Goal: Transaction & Acquisition: Book appointment/travel/reservation

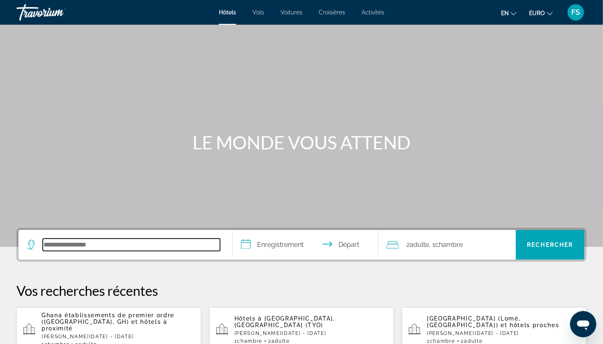
click at [149, 247] on input "Rechercher une destination hôtelière" at bounding box center [131, 245] width 177 height 12
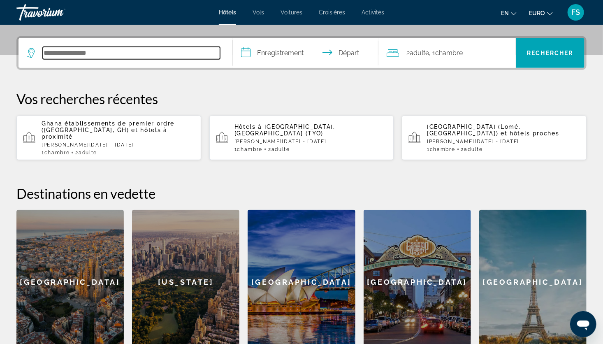
scroll to position [201, 0]
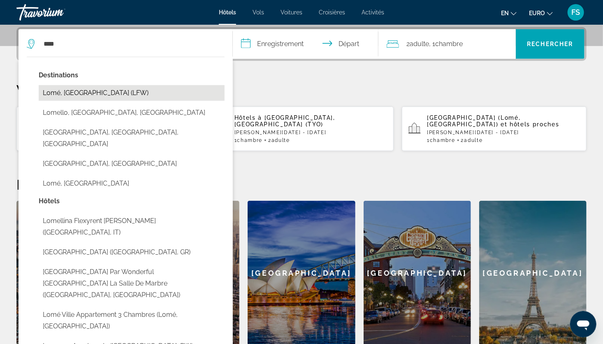
click at [128, 92] on button "Lomé, [GEOGRAPHIC_DATA] (LFW)" at bounding box center [132, 93] width 186 height 16
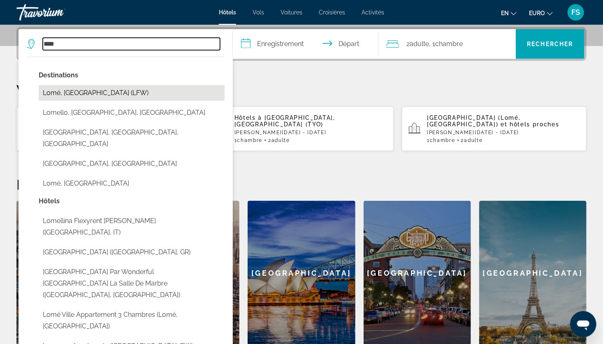
type input "**********"
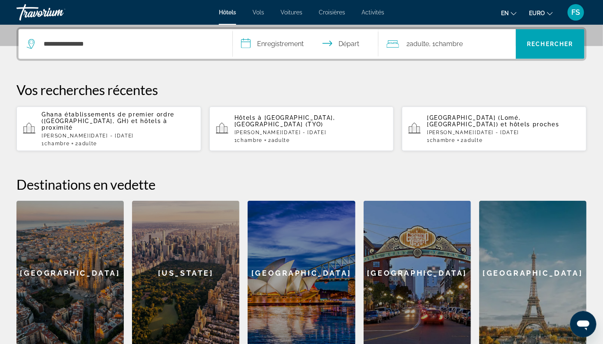
click at [278, 46] on input "**********" at bounding box center [307, 45] width 149 height 32
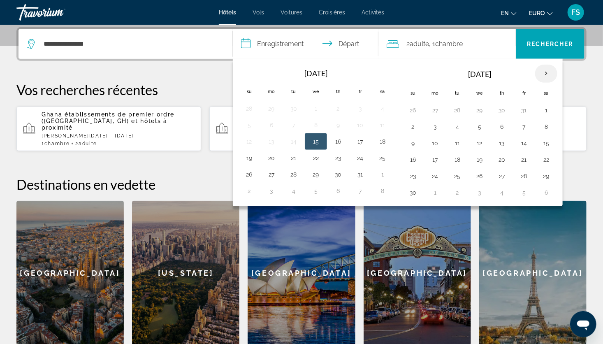
click at [547, 77] on th "Next month" at bounding box center [546, 74] width 22 height 18
click at [547, 75] on th "Next month" at bounding box center [546, 74] width 22 height 18
click at [549, 162] on button "24" at bounding box center [546, 160] width 13 height 12
click at [540, 70] on th "Next month" at bounding box center [546, 74] width 22 height 18
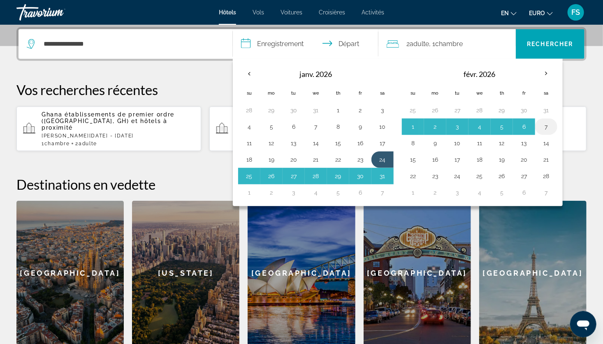
click at [542, 128] on button "7" at bounding box center [546, 127] width 13 height 12
type input "**********"
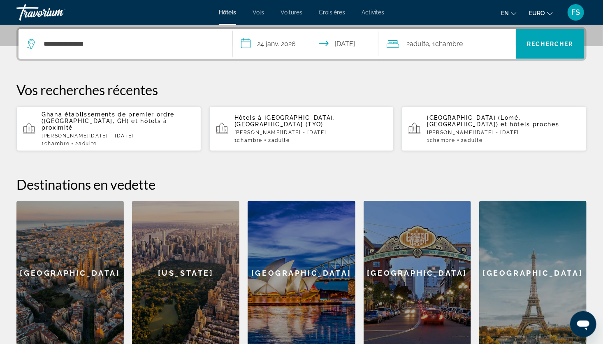
click at [446, 43] on span "Chambre" at bounding box center [449, 44] width 28 height 8
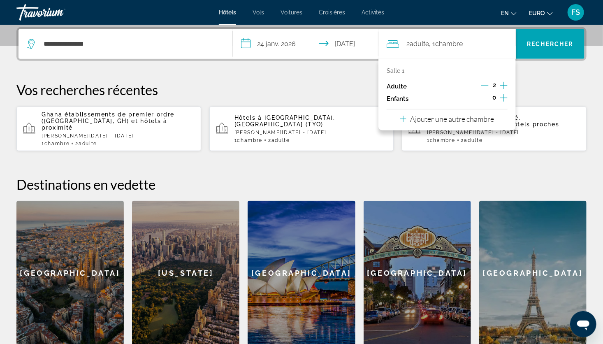
click at [504, 99] on icon "Augmenter les enfants" at bounding box center [503, 98] width 7 height 10
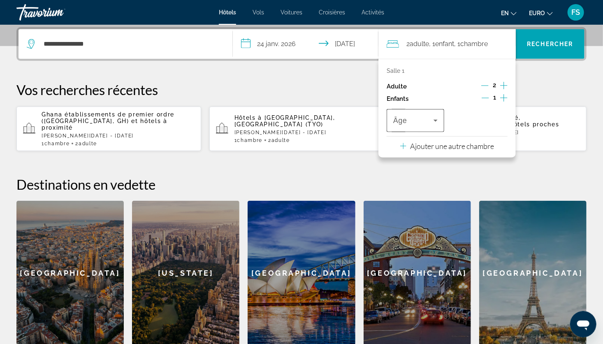
click at [435, 122] on icon "Voyageurs : 2 adultes, 1 enfant" at bounding box center [436, 121] width 10 height 10
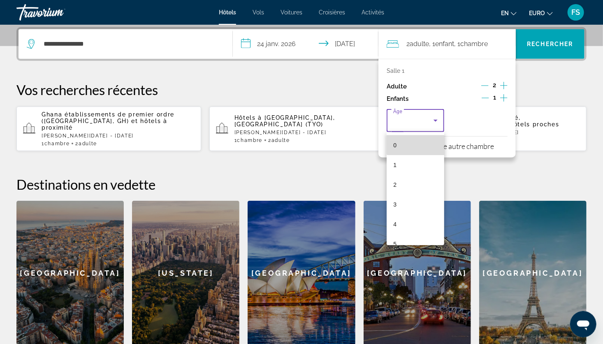
click at [422, 143] on mat-option "0" at bounding box center [416, 145] width 58 height 20
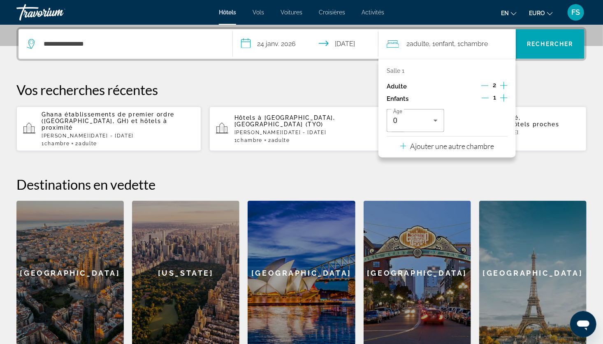
click at [549, 68] on div "**********" at bounding box center [301, 186] width 603 height 318
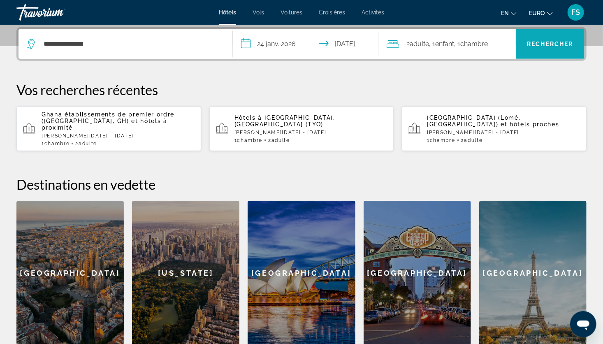
click at [551, 51] on span "Rechercher" at bounding box center [550, 44] width 69 height 20
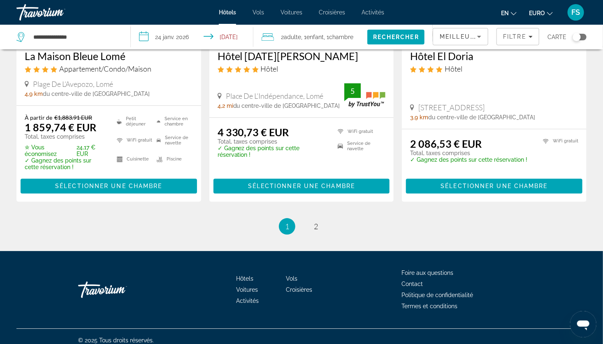
scroll to position [1114, 0]
click at [313, 226] on link "page 2" at bounding box center [316, 226] width 14 height 14
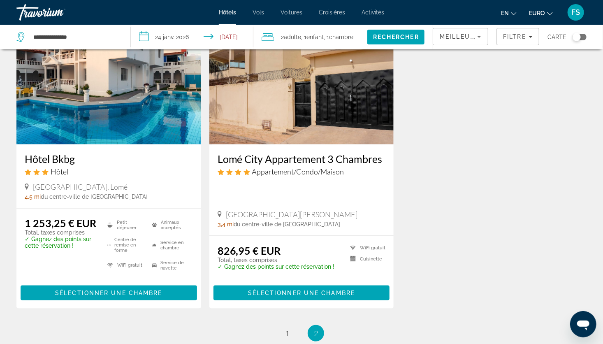
scroll to position [388, 0]
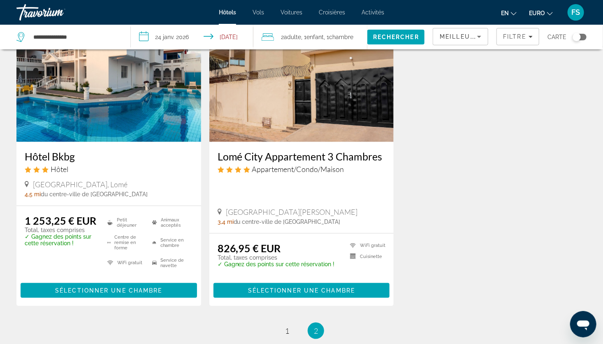
click at [269, 88] on img "Contenu principal" at bounding box center [301, 76] width 185 height 132
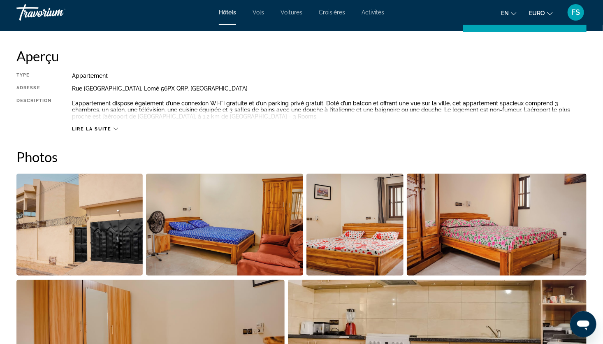
scroll to position [265, 0]
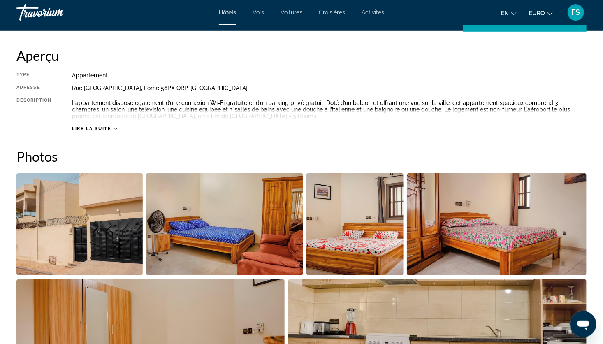
click at [103, 130] on span "Lire la suite" at bounding box center [91, 128] width 39 height 5
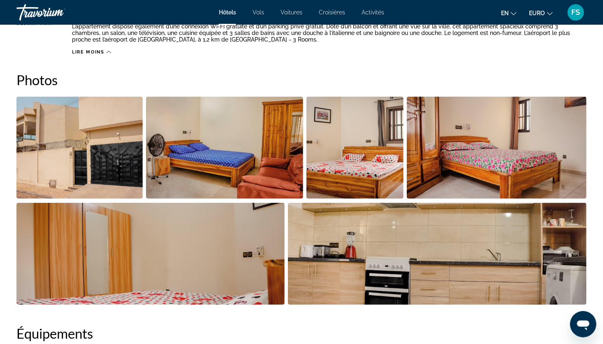
scroll to position [342, 0]
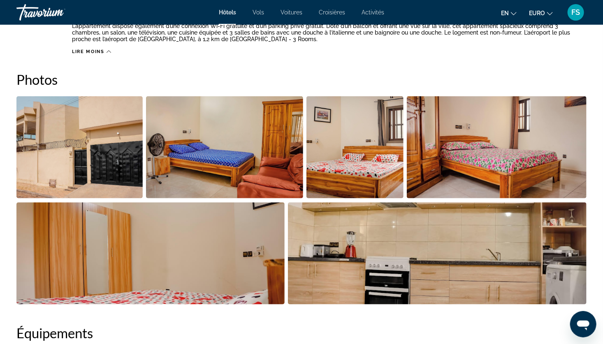
click at [221, 140] on img "Ouvrir le curseur d’image en plein écran" at bounding box center [224, 147] width 157 height 102
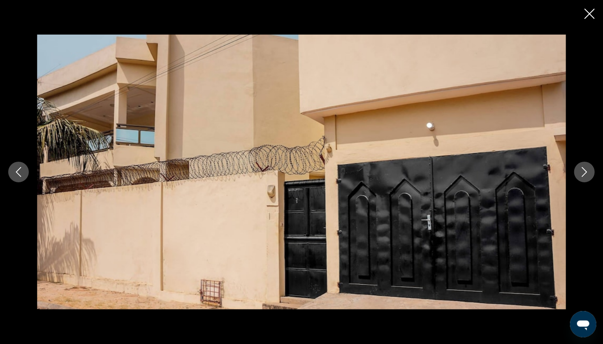
click at [580, 175] on icon "Image suivante" at bounding box center [585, 172] width 10 height 10
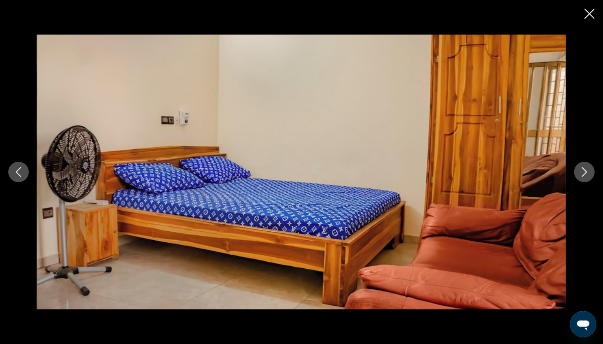
click at [580, 175] on icon "Image suivante" at bounding box center [585, 172] width 10 height 10
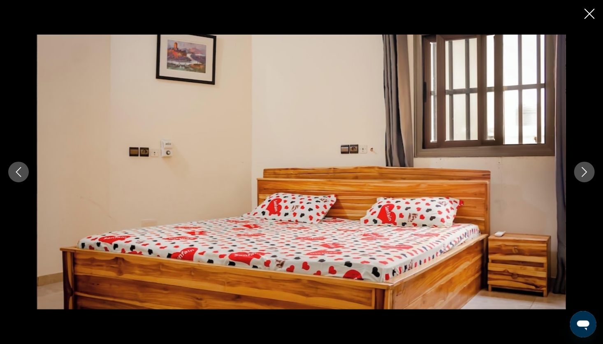
click at [580, 175] on icon "Image suivante" at bounding box center [585, 172] width 10 height 10
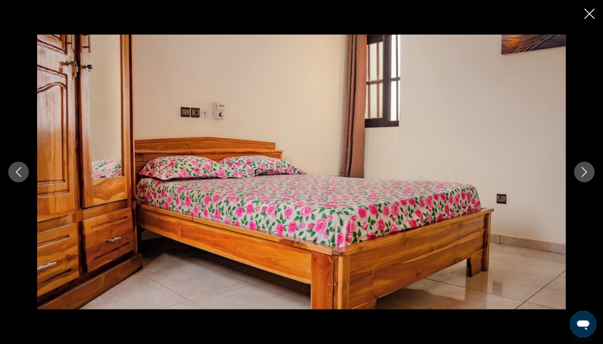
click at [580, 175] on icon "Image suivante" at bounding box center [585, 172] width 10 height 10
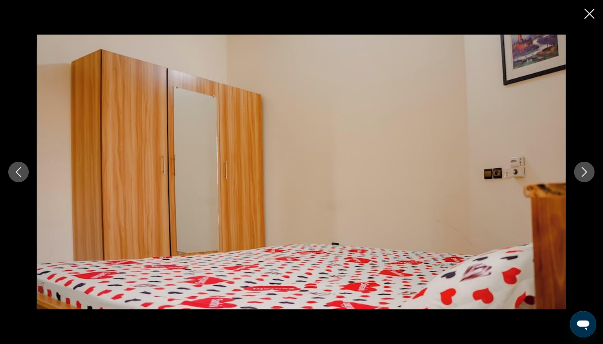
click at [580, 175] on icon "Image suivante" at bounding box center [585, 172] width 10 height 10
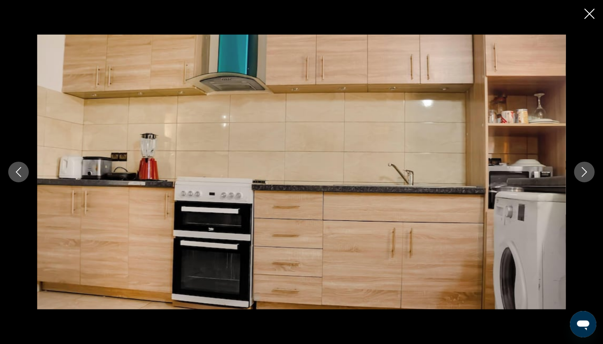
click at [580, 174] on icon "Image suivante" at bounding box center [585, 172] width 10 height 10
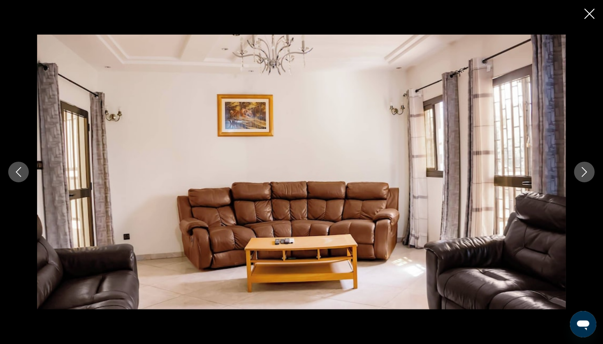
click at [580, 172] on icon "Image suivante" at bounding box center [585, 172] width 10 height 10
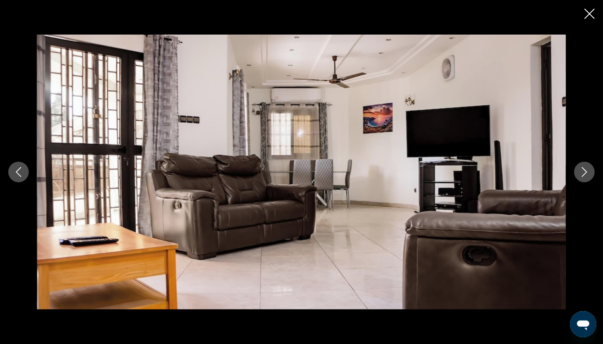
click at [582, 168] on icon "Image suivante" at bounding box center [585, 172] width 10 height 10
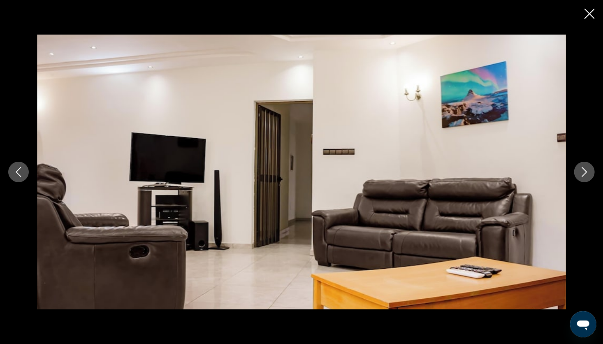
click at [580, 165] on button "Image suivante" at bounding box center [585, 172] width 21 height 21
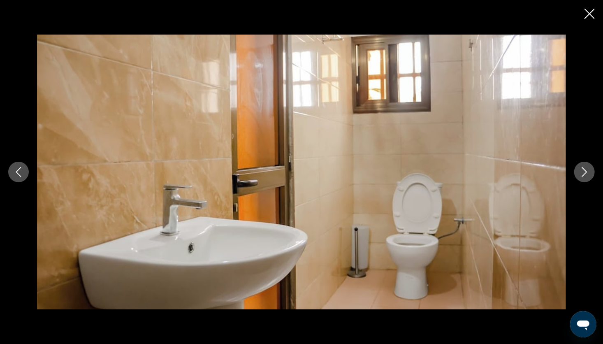
click at [580, 174] on icon "Image suivante" at bounding box center [585, 172] width 10 height 10
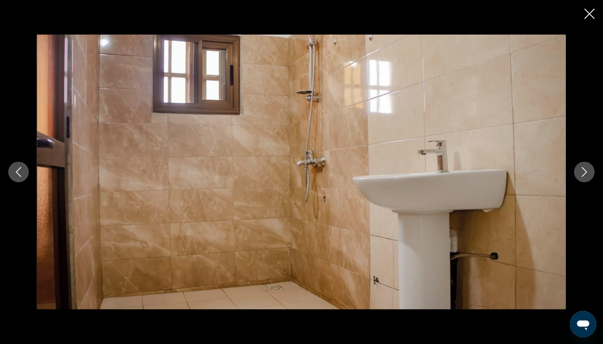
click at [588, 14] on icon "Fermer le diaporama" at bounding box center [590, 14] width 10 height 10
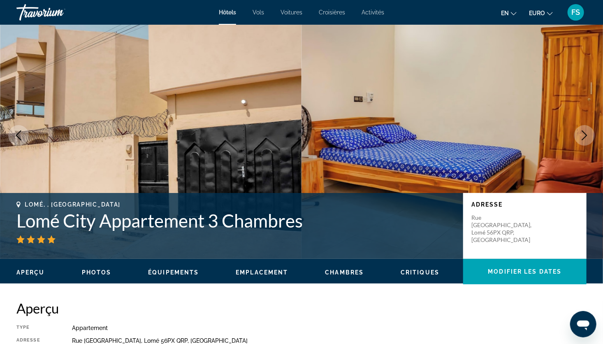
scroll to position [0, 0]
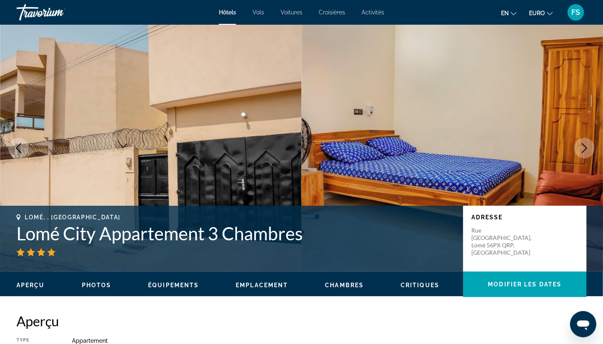
click at [95, 129] on img "Contenu principal" at bounding box center [151, 148] width 302 height 247
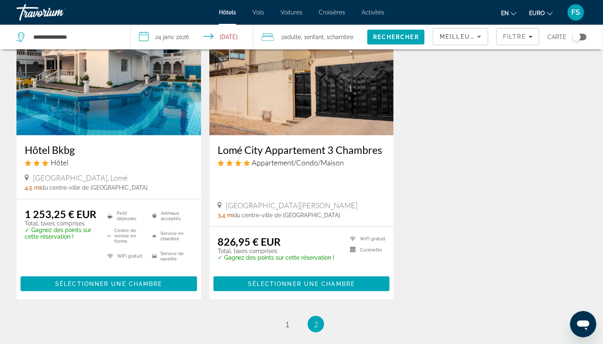
scroll to position [501, 0]
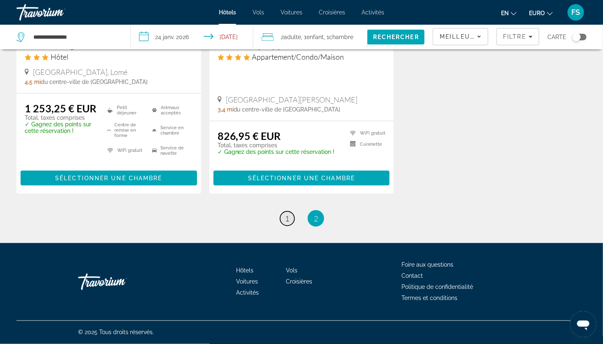
click at [284, 223] on link "page 1" at bounding box center [287, 219] width 14 height 14
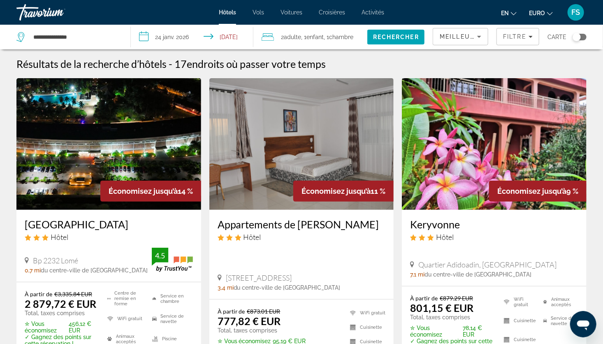
scroll to position [83, 0]
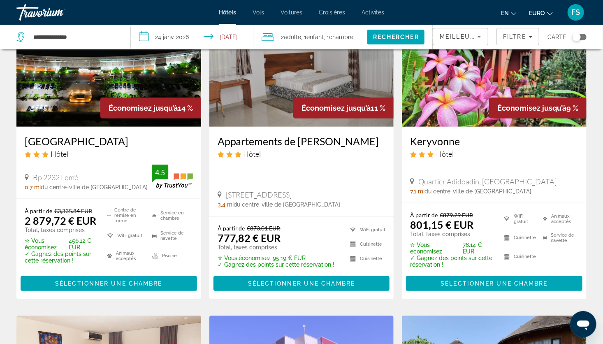
click at [256, 102] on img "Contenu principal" at bounding box center [301, 61] width 185 height 132
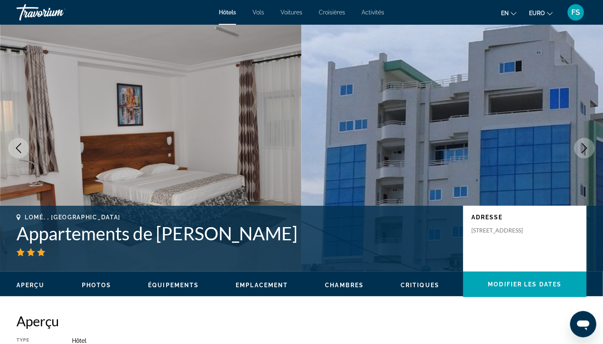
click at [595, 148] on img "Contenu principal" at bounding box center [453, 148] width 302 height 247
click at [588, 147] on icon "Image suivante" at bounding box center [585, 148] width 10 height 10
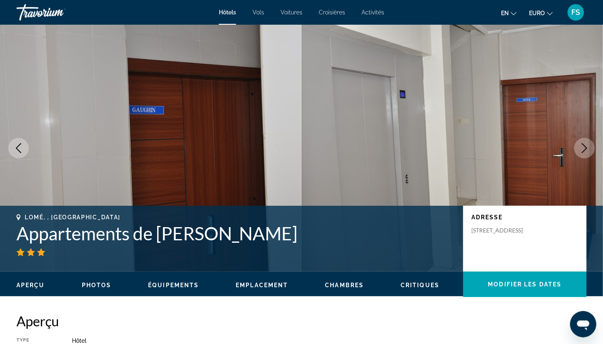
click at [586, 147] on icon "Image suivante" at bounding box center [585, 148] width 10 height 10
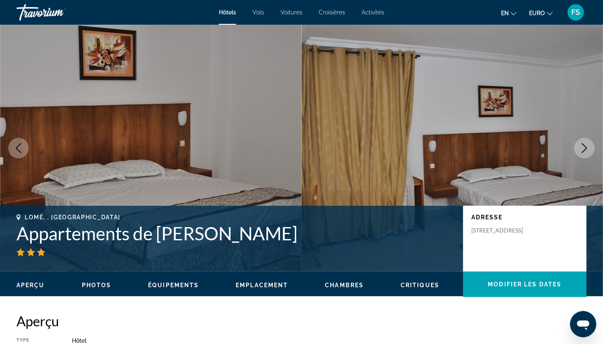
click at [581, 131] on img "Contenu principal" at bounding box center [453, 148] width 302 height 247
click at [585, 149] on icon "Image suivante" at bounding box center [585, 148] width 10 height 10
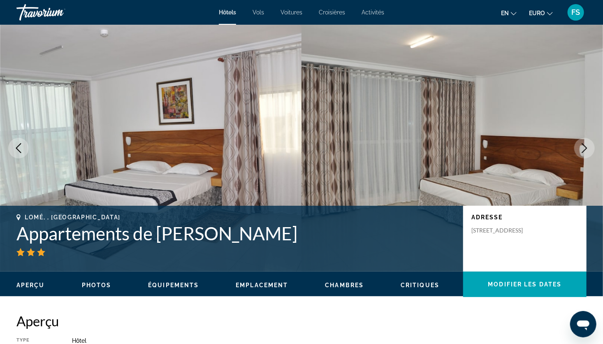
click at [584, 150] on icon "Image suivante" at bounding box center [585, 148] width 10 height 10
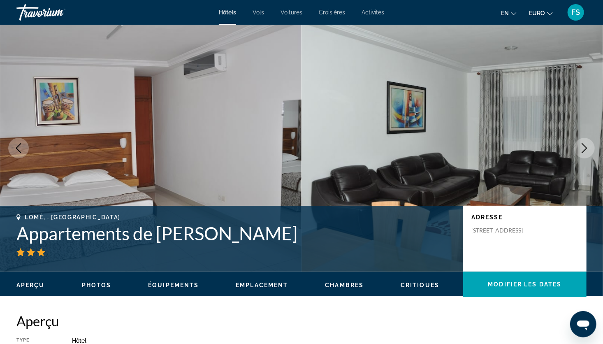
click at [580, 142] on button "Image suivante" at bounding box center [585, 148] width 21 height 21
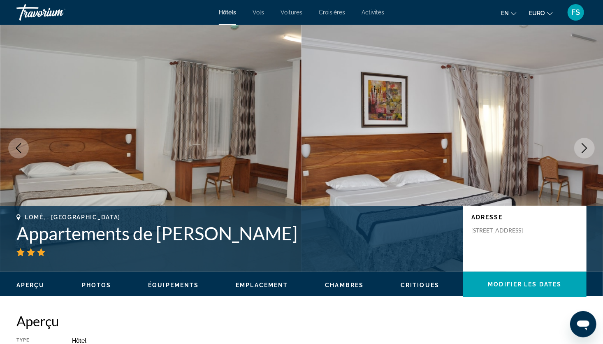
click at [580, 142] on button "Image suivante" at bounding box center [585, 148] width 21 height 21
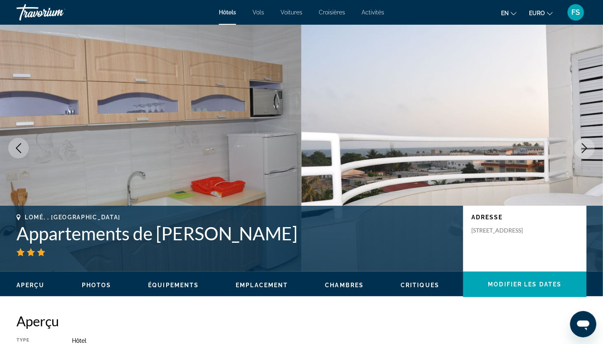
click at [580, 142] on button "Image suivante" at bounding box center [585, 148] width 21 height 21
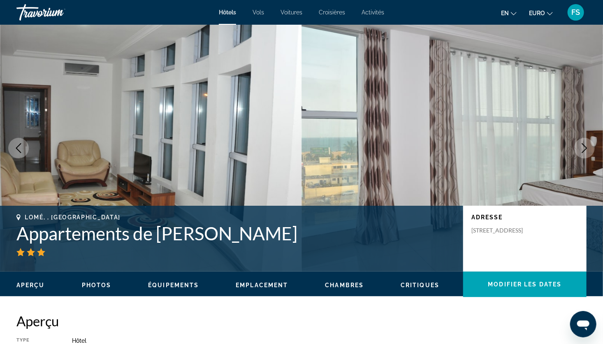
click at [580, 142] on button "Image suivante" at bounding box center [585, 148] width 21 height 21
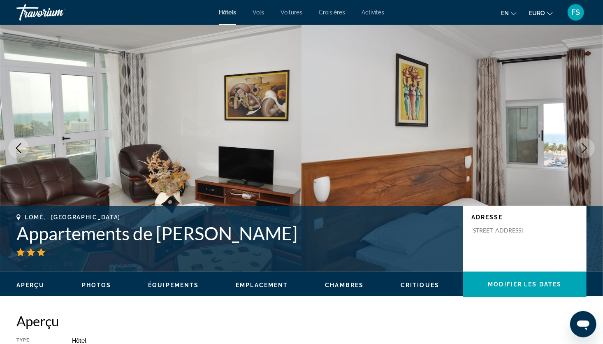
click at [580, 142] on button "Image suivante" at bounding box center [585, 148] width 21 height 21
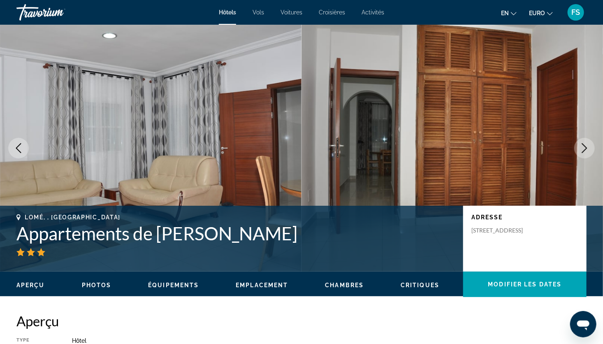
click at [580, 142] on button "Image suivante" at bounding box center [585, 148] width 21 height 21
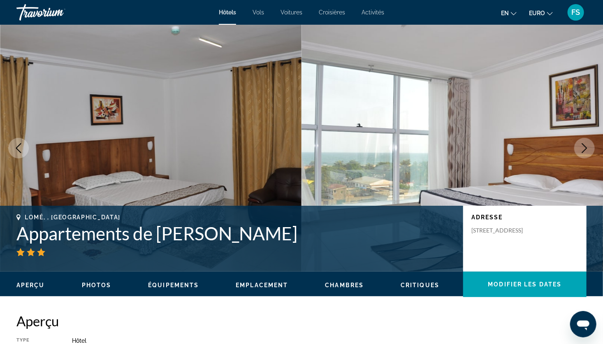
click at [580, 142] on button "Image suivante" at bounding box center [585, 148] width 21 height 21
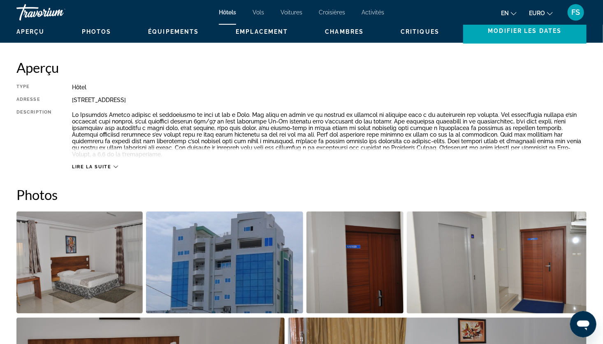
scroll to position [257, 0]
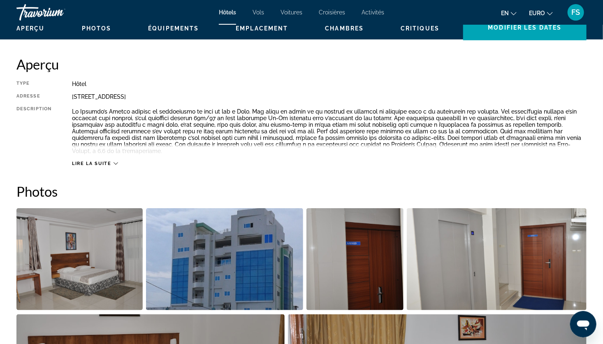
click at [94, 161] on span "Lire la suite" at bounding box center [91, 163] width 39 height 5
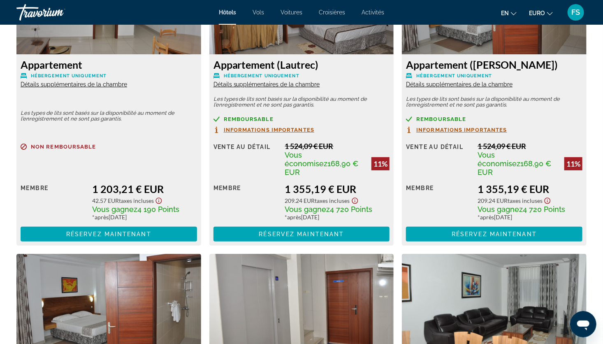
scroll to position [1504, 0]
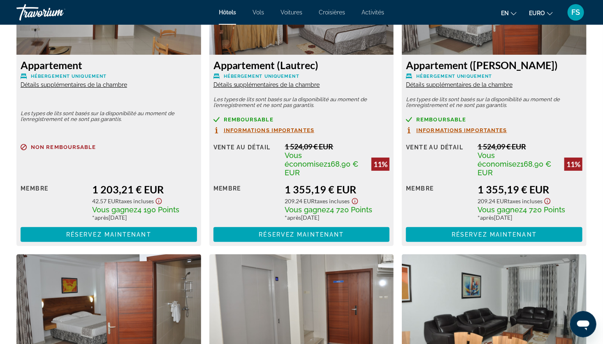
click at [236, 128] on span "Informations importantes" at bounding box center [269, 130] width 91 height 5
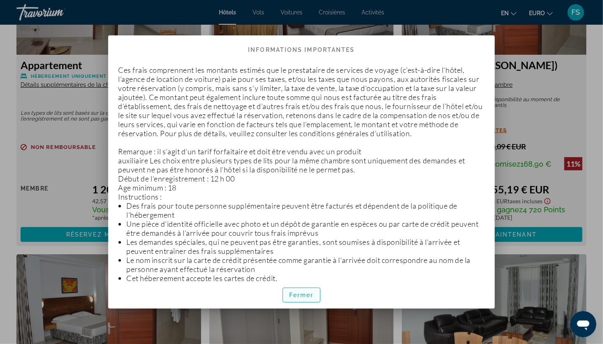
click at [300, 296] on span "Fermer" at bounding box center [301, 295] width 25 height 7
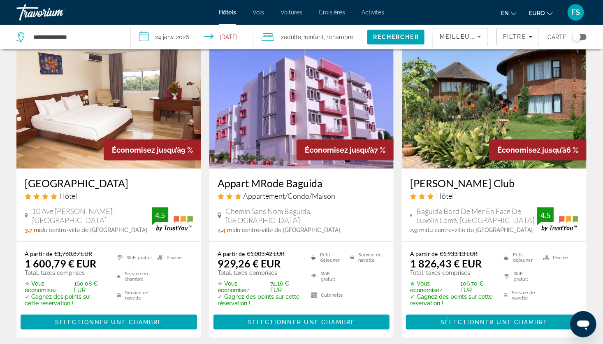
scroll to position [362, 0]
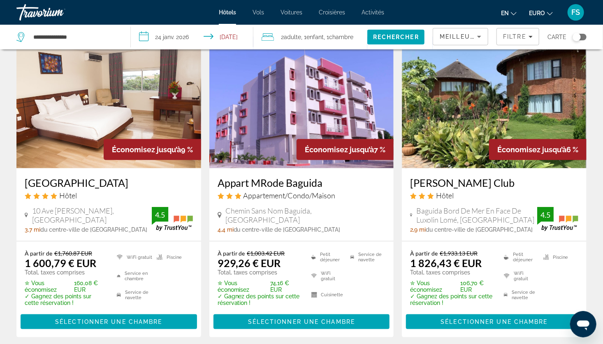
click at [281, 126] on img "Contenu principal" at bounding box center [301, 103] width 185 height 132
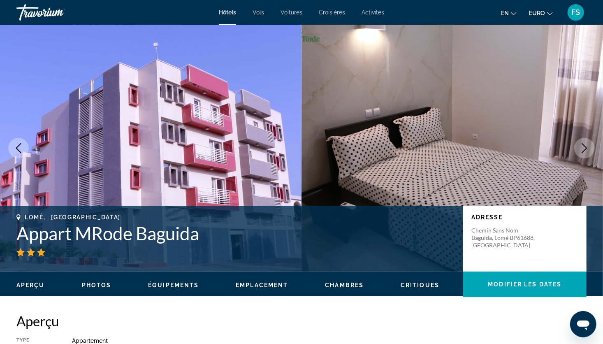
click at [578, 143] on button "Image suivante" at bounding box center [585, 148] width 21 height 21
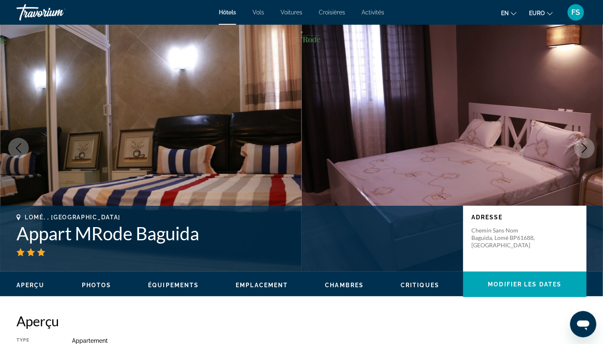
click at [578, 143] on button "Image suivante" at bounding box center [585, 148] width 21 height 21
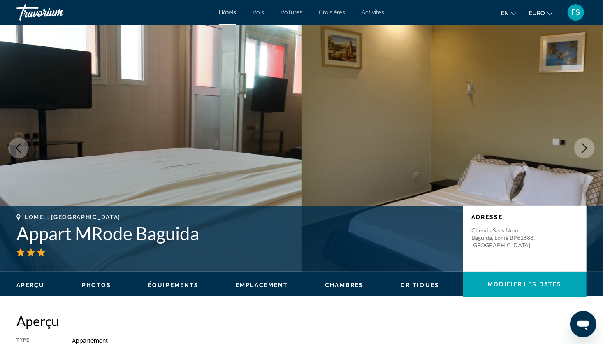
click at [577, 143] on button "Image suivante" at bounding box center [585, 148] width 21 height 21
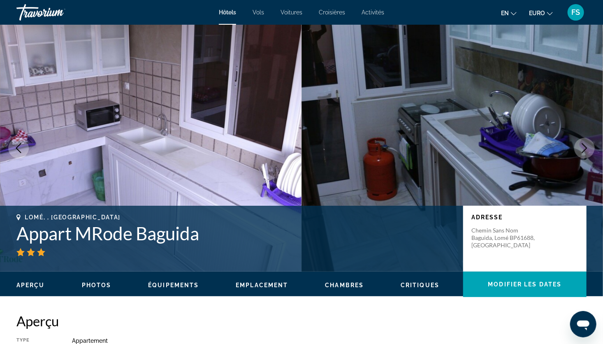
click at [577, 143] on button "Image suivante" at bounding box center [585, 148] width 21 height 21
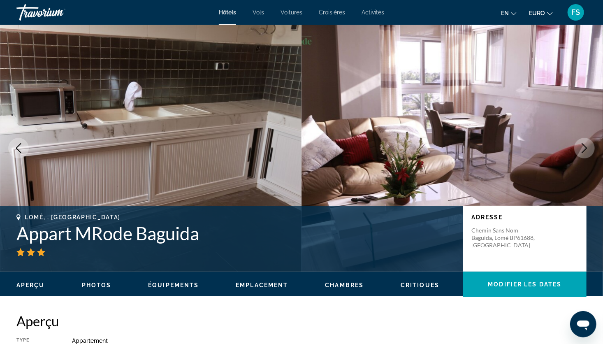
click at [577, 142] on button "Image suivante" at bounding box center [585, 148] width 21 height 21
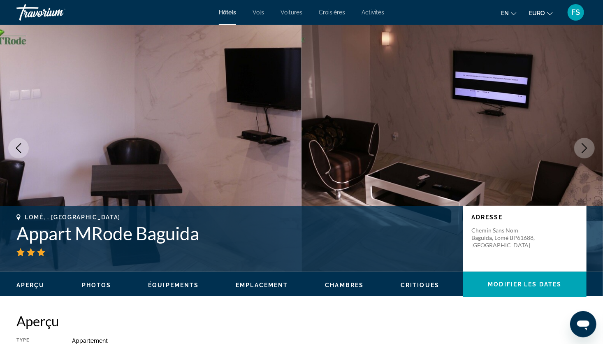
click at [577, 142] on button "Image suivante" at bounding box center [585, 148] width 21 height 21
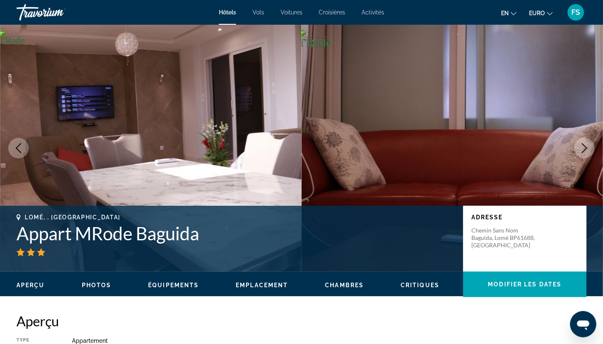
click at [577, 142] on button "Image suivante" at bounding box center [585, 148] width 21 height 21
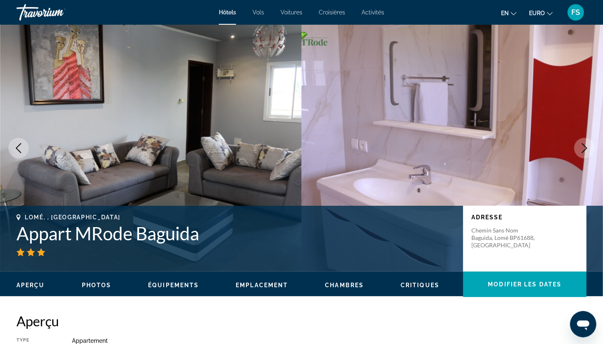
click at [578, 143] on button "Image suivante" at bounding box center [585, 148] width 21 height 21
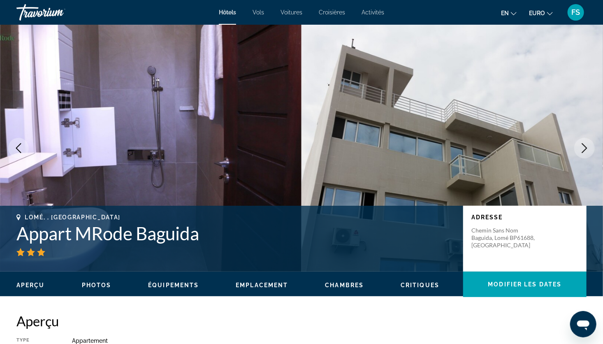
click at [578, 143] on button "Image suivante" at bounding box center [585, 148] width 21 height 21
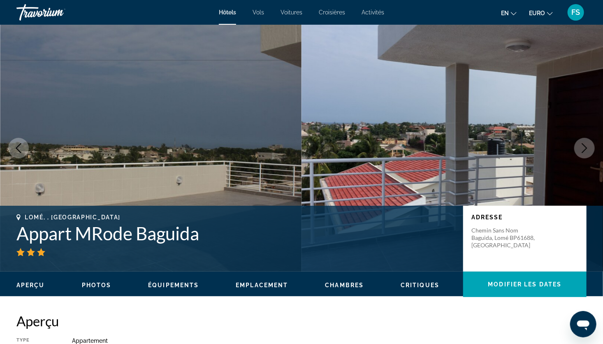
click at [578, 143] on button "Image suivante" at bounding box center [585, 148] width 21 height 21
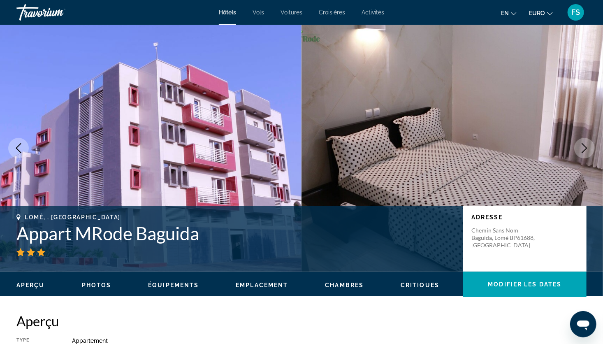
click at [578, 143] on button "Image suivante" at bounding box center [585, 148] width 21 height 21
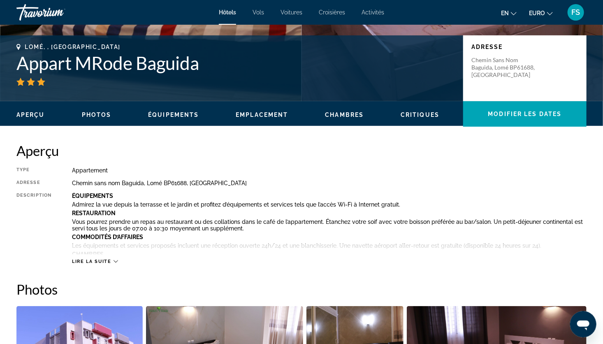
scroll to position [171, 0]
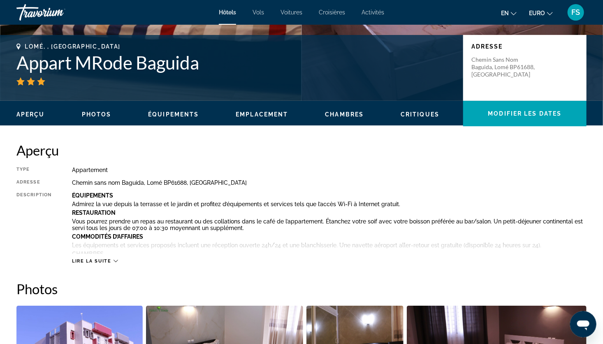
click at [94, 260] on span "Lire la suite" at bounding box center [91, 260] width 39 height 5
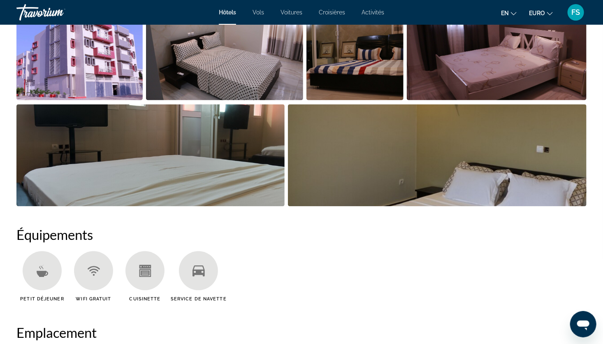
scroll to position [768, 0]
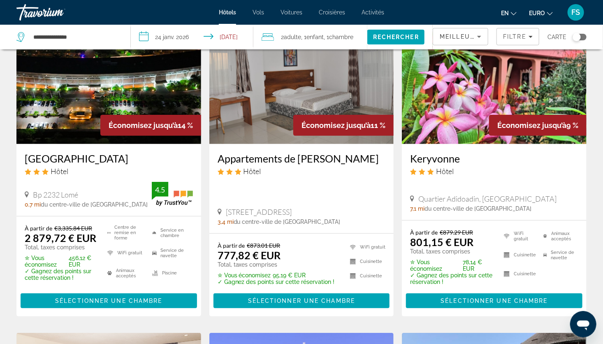
scroll to position [70, 0]
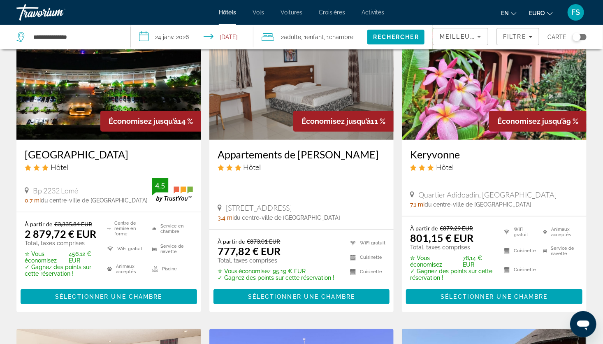
click at [483, 107] on img "Contenu principal" at bounding box center [494, 74] width 185 height 132
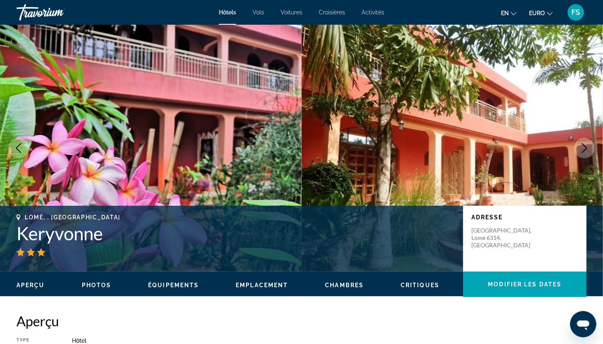
click at [586, 149] on icon "Image suivante" at bounding box center [584, 148] width 5 height 10
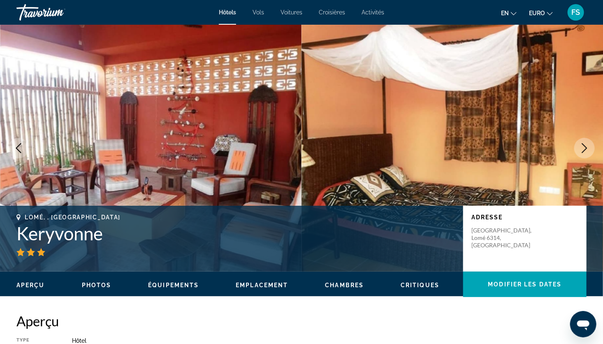
click at [586, 149] on icon "Image suivante" at bounding box center [584, 148] width 5 height 10
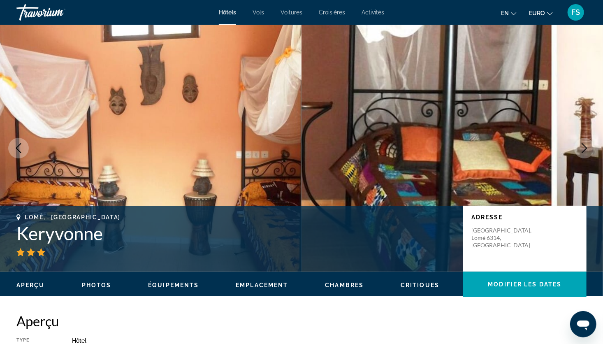
click at [585, 151] on icon "Image suivante" at bounding box center [585, 148] width 10 height 10
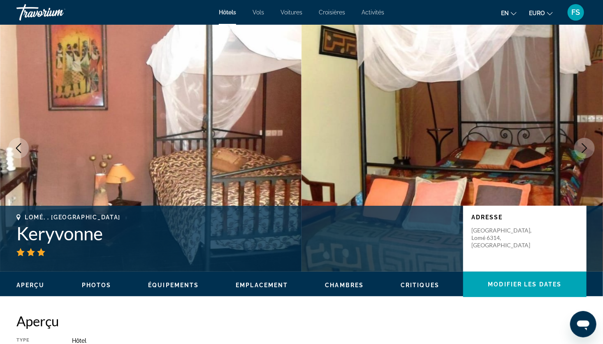
click at [586, 147] on icon "Image suivante" at bounding box center [584, 148] width 5 height 10
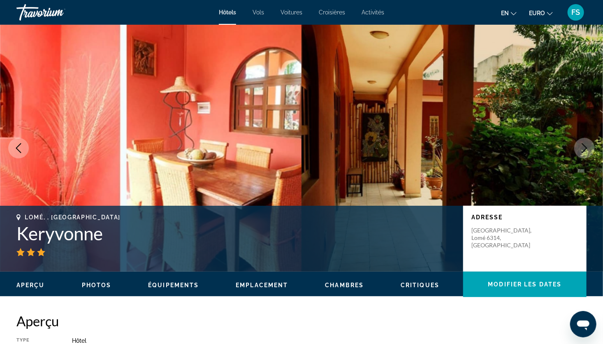
click at [585, 147] on icon "Image suivante" at bounding box center [585, 148] width 10 height 10
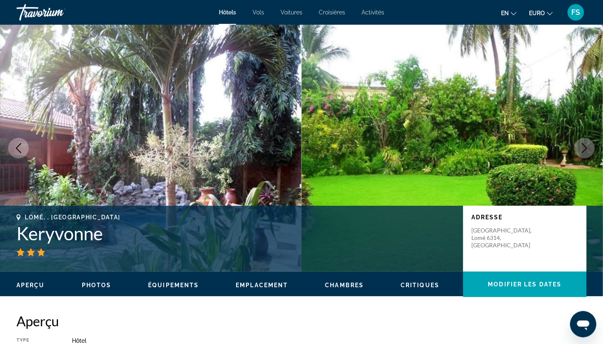
click at [584, 150] on icon "Image suivante" at bounding box center [585, 148] width 10 height 10
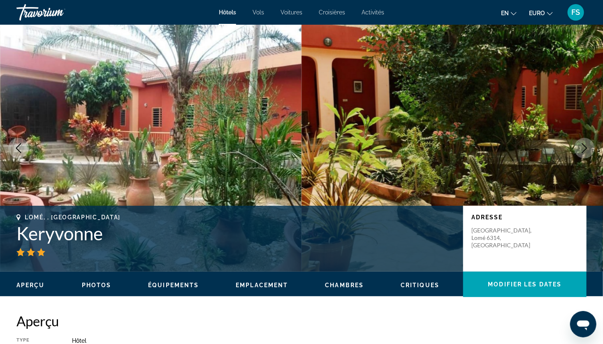
click at [584, 153] on icon "Image suivante" at bounding box center [585, 148] width 10 height 10
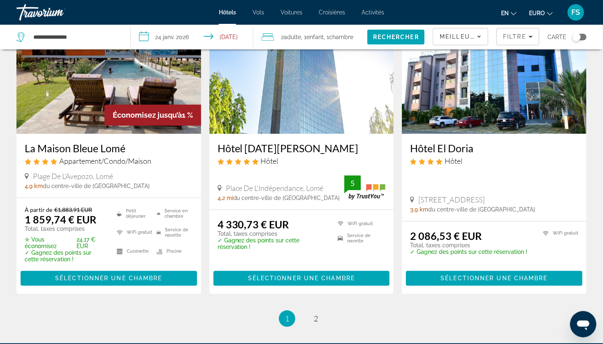
scroll to position [1122, 0]
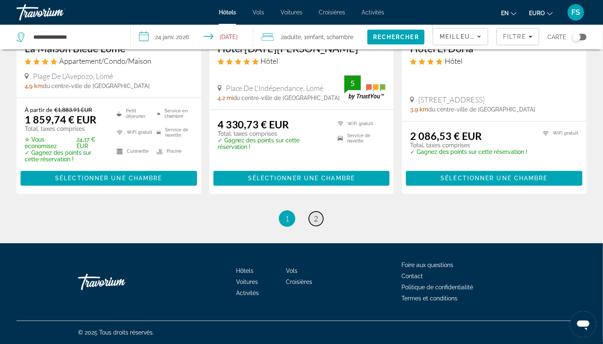
click at [321, 221] on link "page 2" at bounding box center [316, 219] width 14 height 14
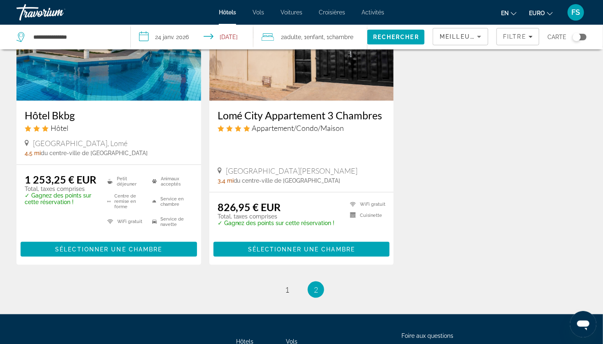
scroll to position [430, 0]
